Goal: Find specific page/section: Find specific page/section

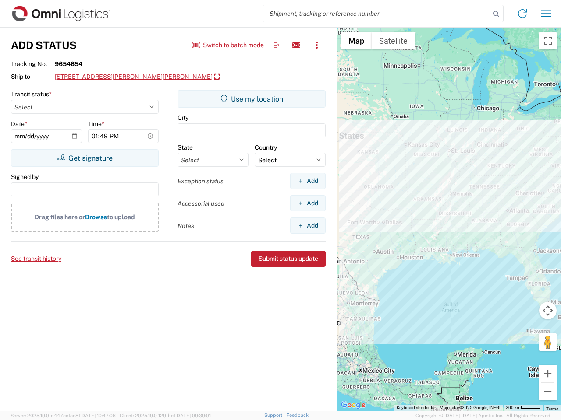
click at [376, 14] on input "search" at bounding box center [376, 13] width 227 height 17
click at [496, 14] on icon at bounding box center [496, 14] width 12 height 12
click at [522, 14] on icon at bounding box center [522, 14] width 14 height 14
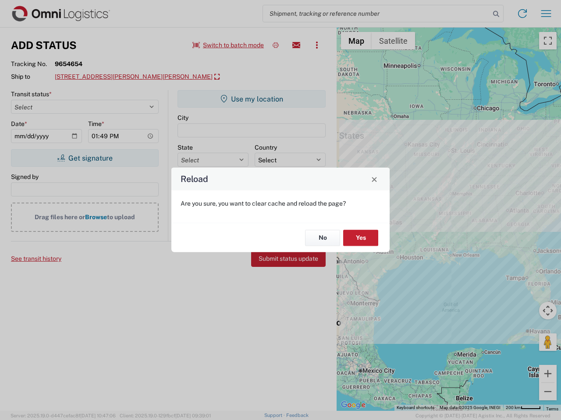
click at [546, 14] on div "Reload Are you sure, you want to clear cache and reload the page? No Yes" at bounding box center [280, 210] width 561 height 420
click at [228, 45] on div "Reload Are you sure, you want to clear cache and reload the page? No Yes" at bounding box center [280, 210] width 561 height 420
click at [275, 45] on div "Reload Are you sure, you want to clear cache and reload the page? No Yes" at bounding box center [280, 210] width 561 height 420
click at [296, 45] on div "Reload Are you sure, you want to clear cache and reload the page? No Yes" at bounding box center [280, 210] width 561 height 420
click at [317, 45] on div "Reload Are you sure, you want to clear cache and reload the page? No Yes" at bounding box center [280, 210] width 561 height 420
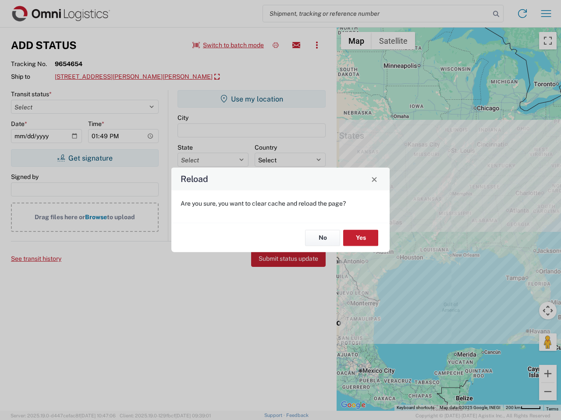
click at [116, 77] on div "Reload Are you sure, you want to clear cache and reload the page? No Yes" at bounding box center [280, 210] width 561 height 420
click at [85, 158] on div "Reload Are you sure, you want to clear cache and reload the page? No Yes" at bounding box center [280, 210] width 561 height 420
